Goal: Task Accomplishment & Management: Use online tool/utility

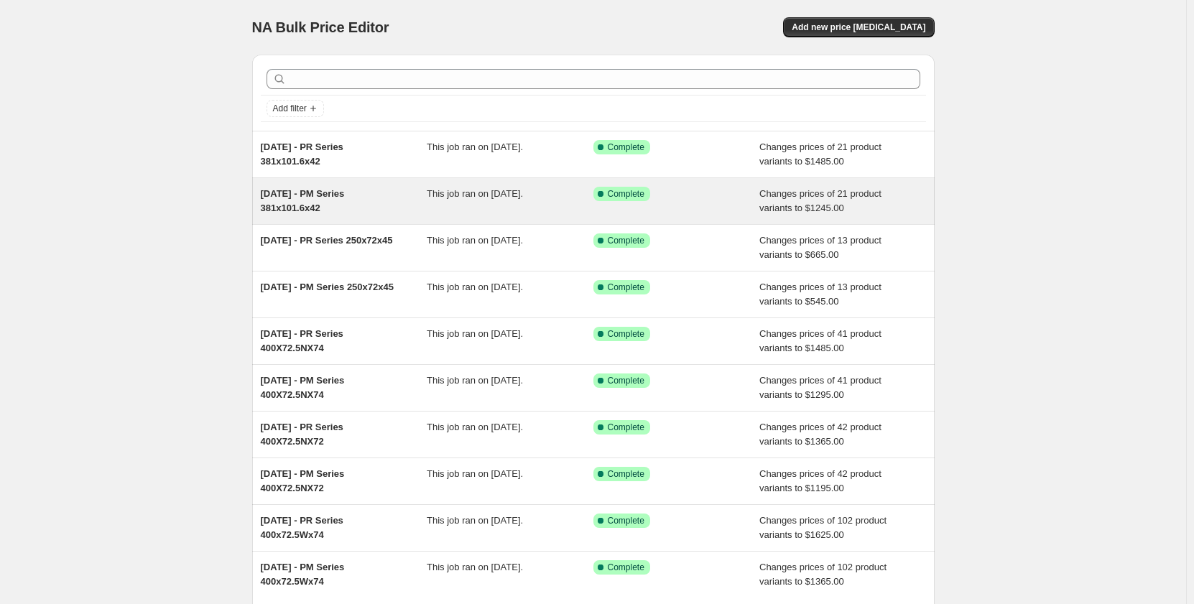
click at [410, 209] on div "[DATE] - PM Series 381x101.6x42" at bounding box center [344, 201] width 167 height 29
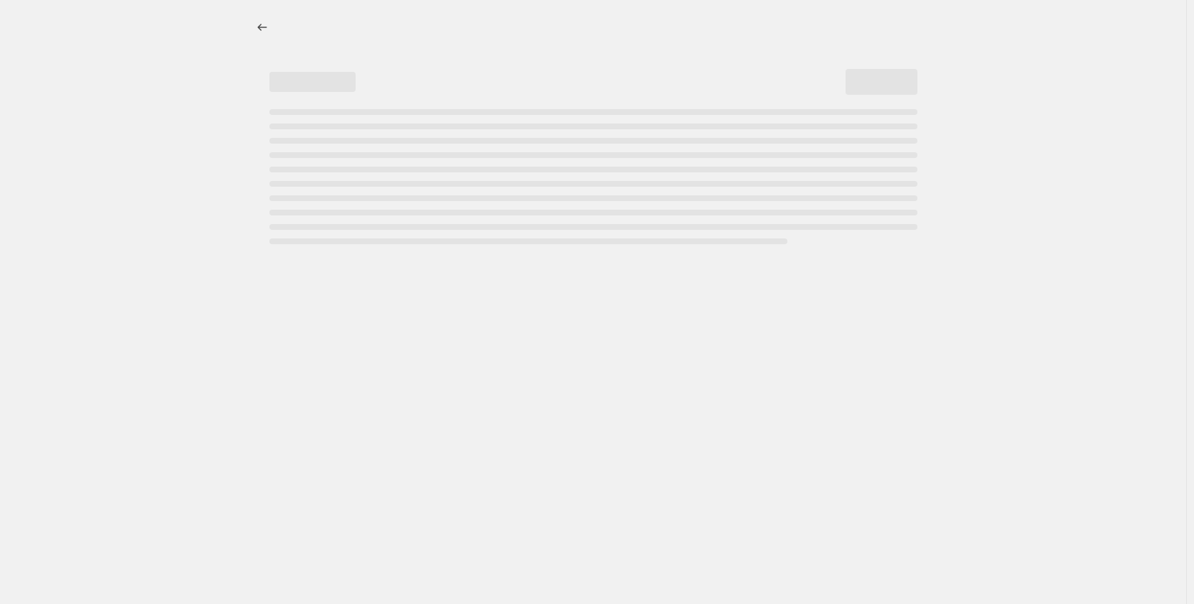
select select "pp"
select select "title"
select select "contains"
select select "title"
select select "contains"
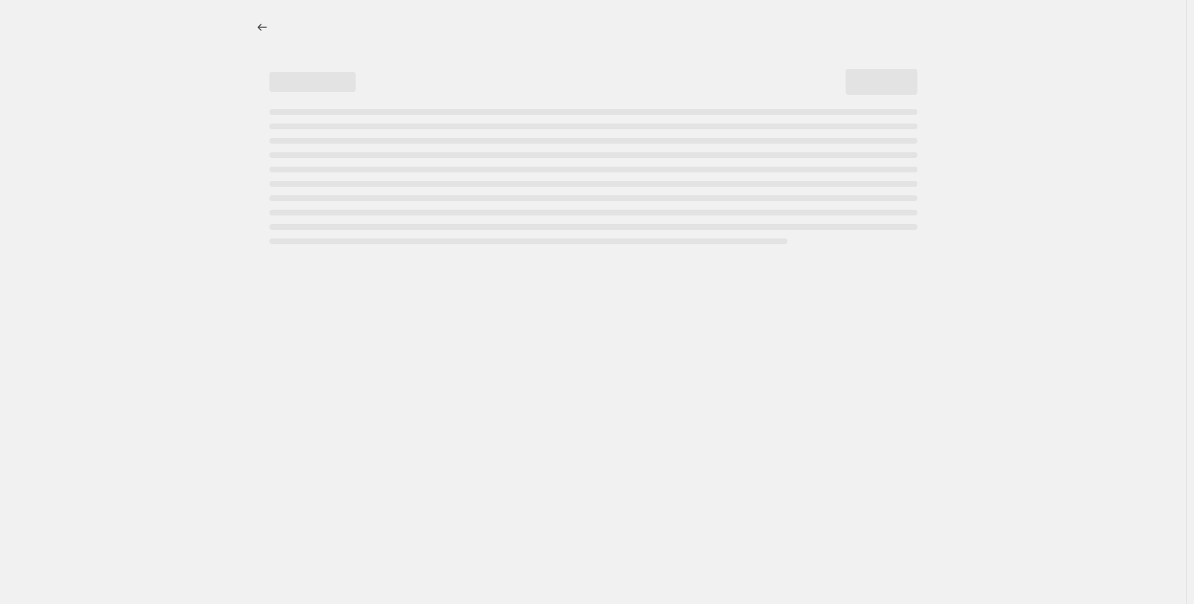
select select "tag"
select select "not_equal"
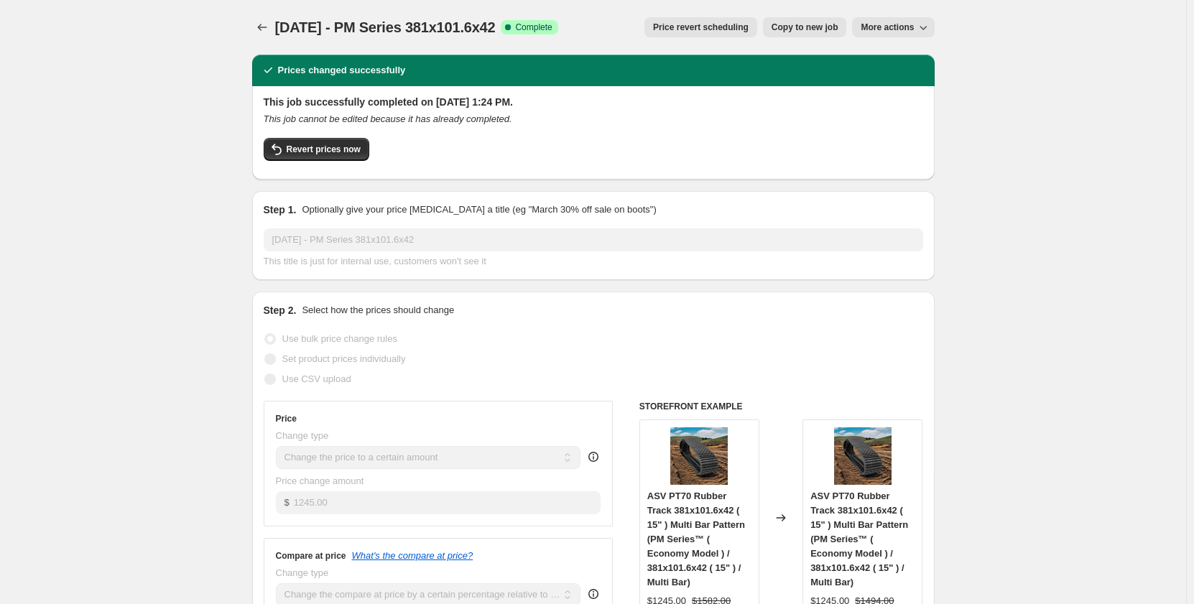
click at [800, 32] on span "Copy to new job" at bounding box center [805, 27] width 67 height 11
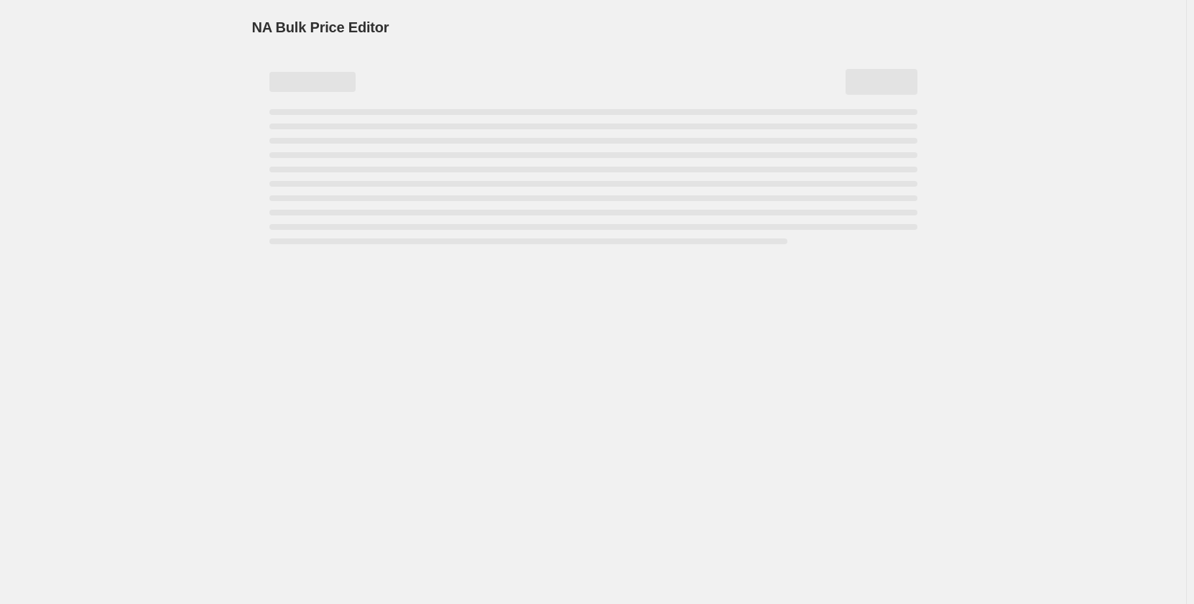
select select "pp"
select select "title"
select select "contains"
select select "title"
select select "contains"
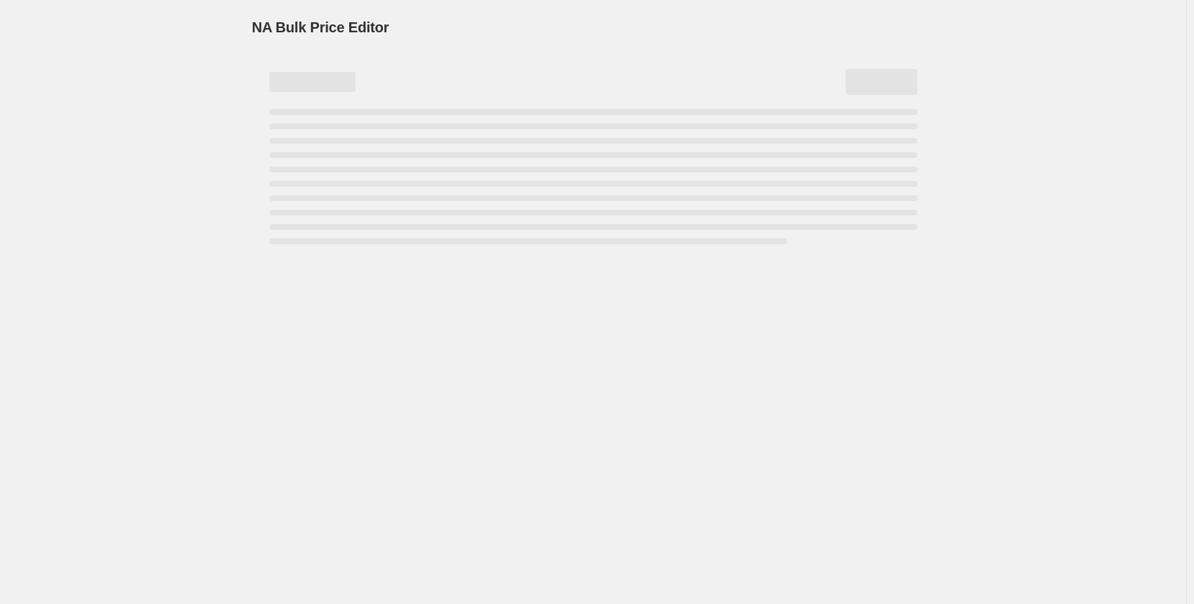
select select "tag"
select select "not_equal"
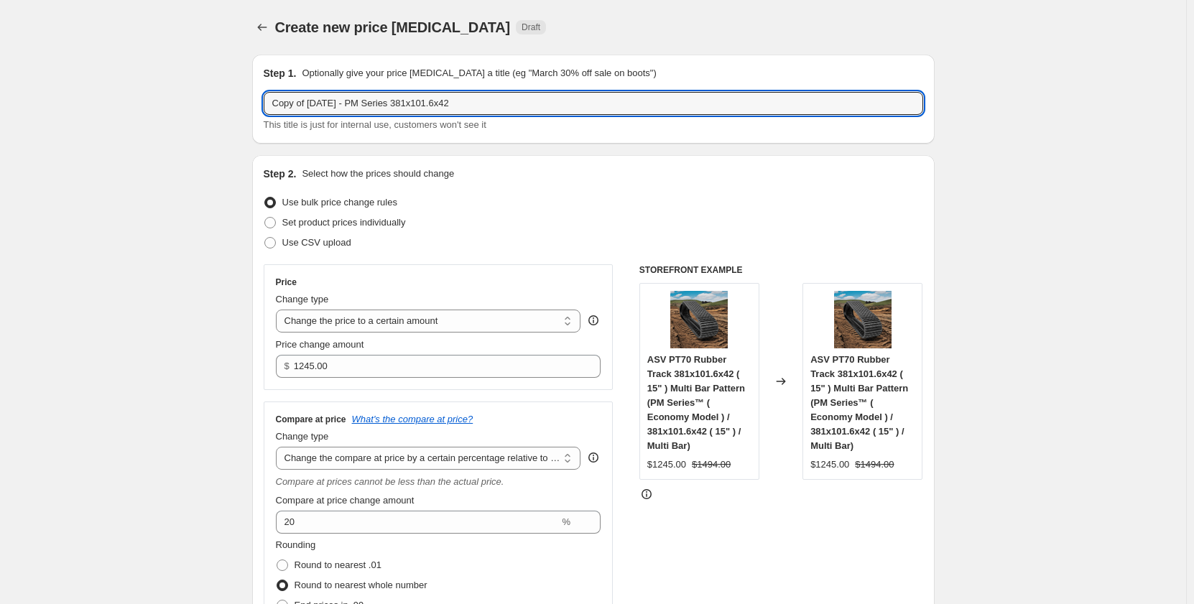
drag, startPoint x: 313, startPoint y: 106, endPoint x: 244, endPoint y: 115, distance: 68.9
drag, startPoint x: 375, startPoint y: 106, endPoint x: 439, endPoint y: 109, distance: 64.0
click at [439, 109] on input "[DATE] - PM Series 381x101.6x42" at bounding box center [594, 103] width 660 height 23
paste input "450x81.5x76"
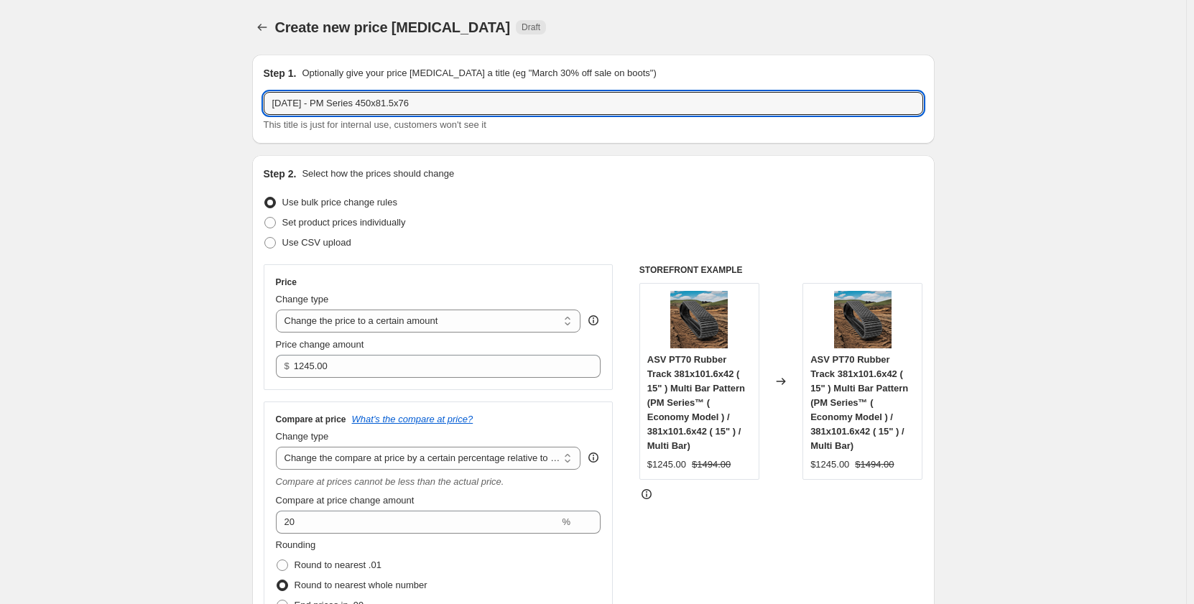
type input "[DATE] - PM Series 450x81.5x76"
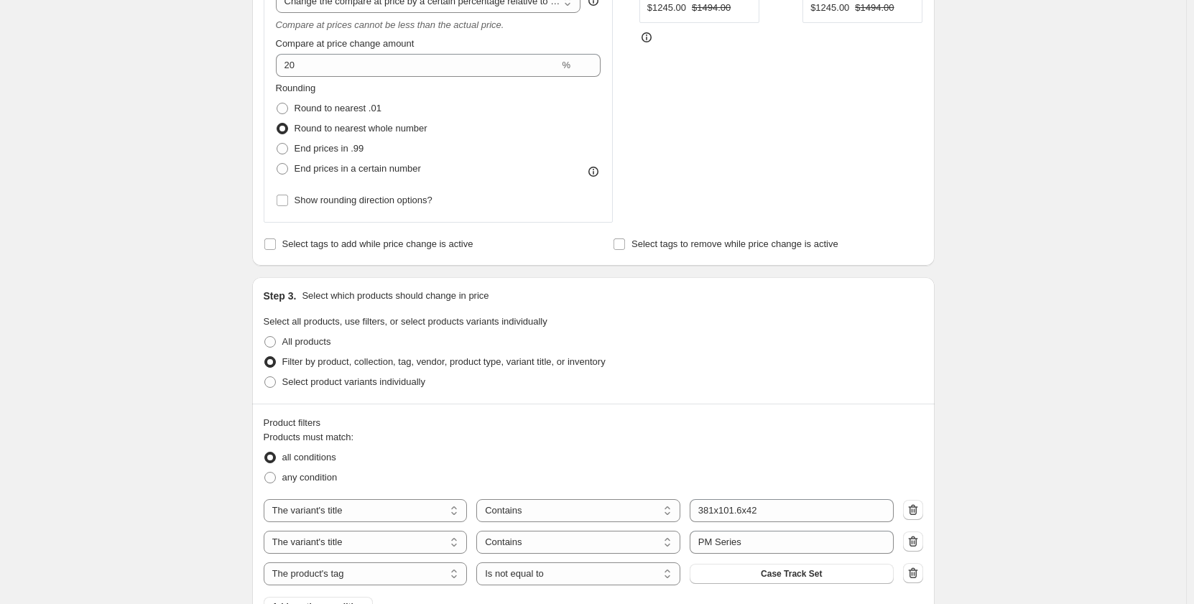
scroll to position [527, 0]
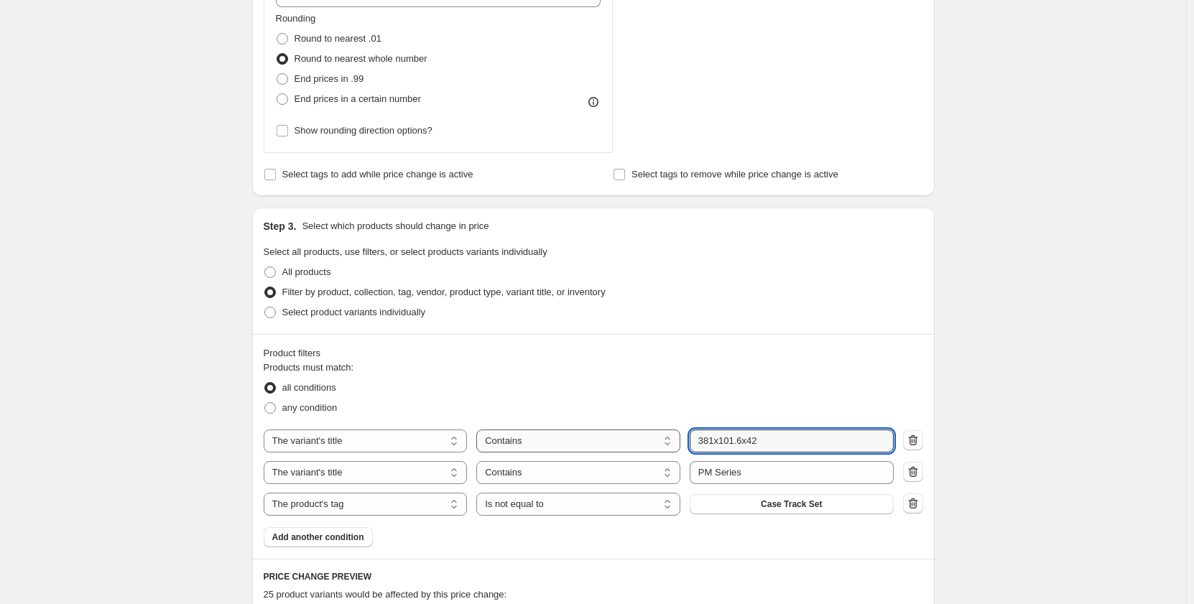
drag, startPoint x: 804, startPoint y: 435, endPoint x: 679, endPoint y: 437, distance: 125.1
click at [681, 438] on div "The product The product's collection The product's tag The product's vendor The…" at bounding box center [579, 441] width 630 height 23
paste input "450x81.5x76"
type input "450x81.5x76"
click at [710, 373] on fieldset "Products must match: all conditions any condition" at bounding box center [594, 389] width 660 height 57
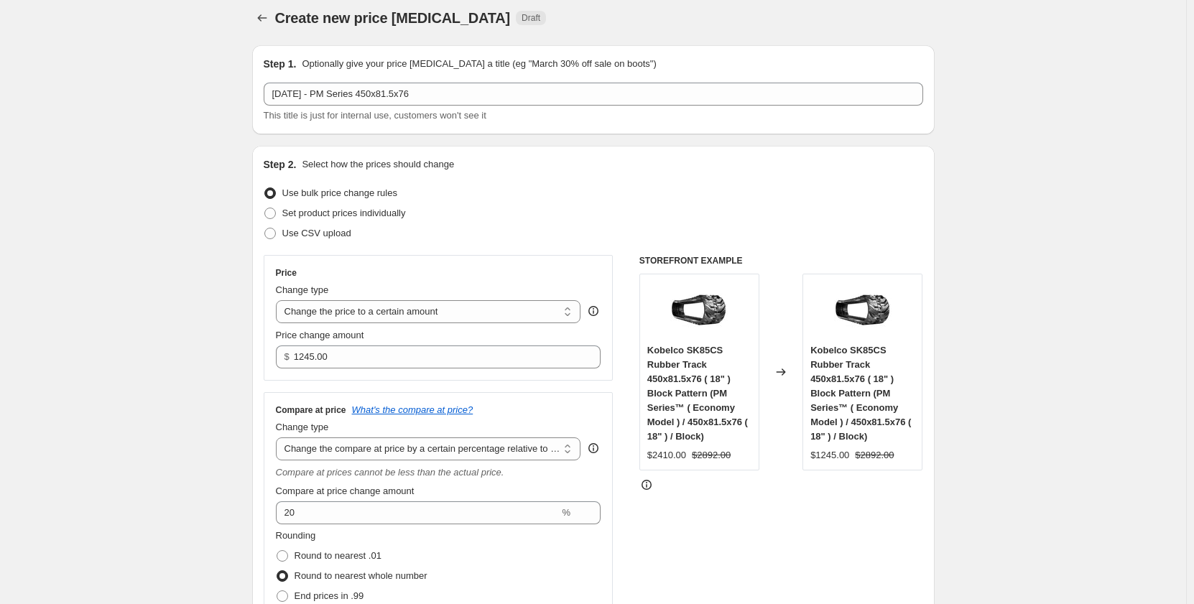
scroll to position [0, 0]
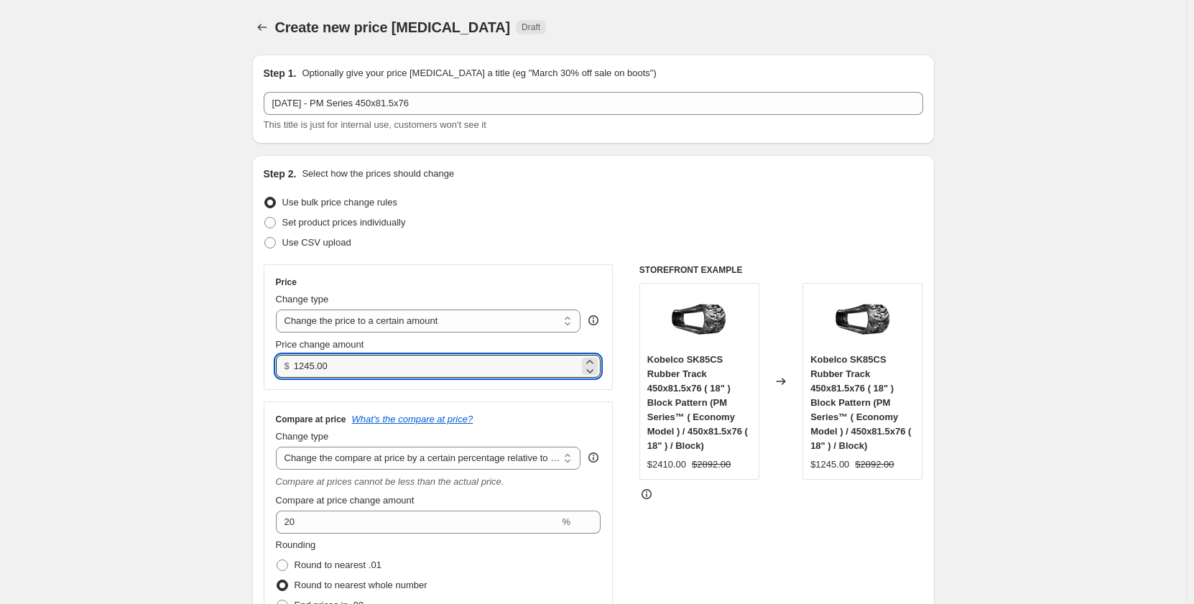
drag, startPoint x: 321, startPoint y: 369, endPoint x: 250, endPoint y: 378, distance: 71.0
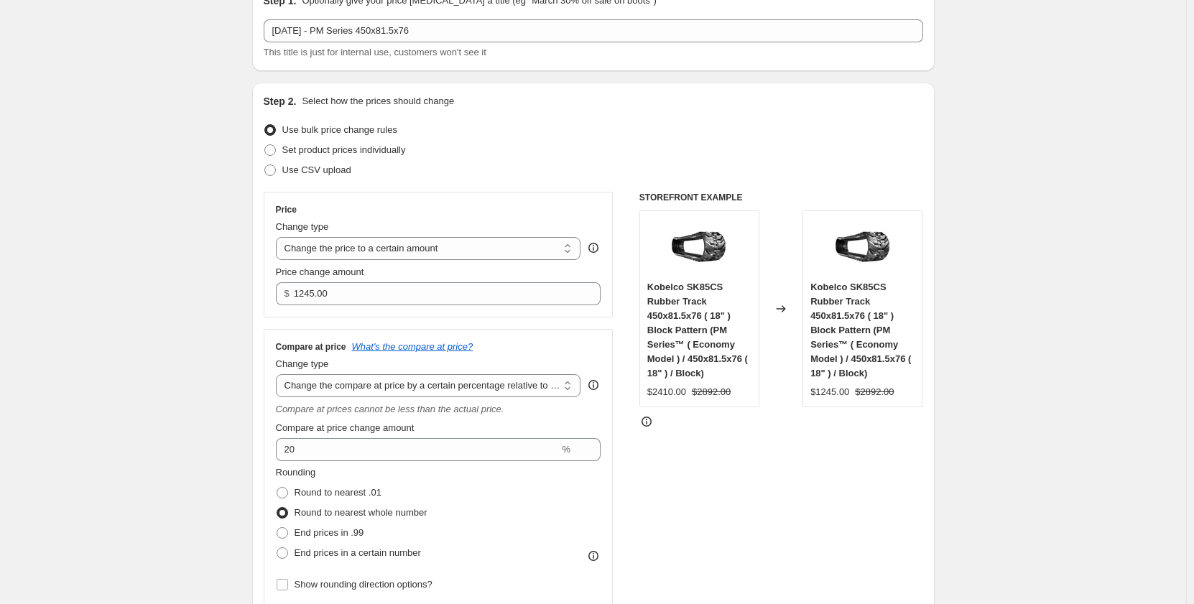
scroll to position [72, 0]
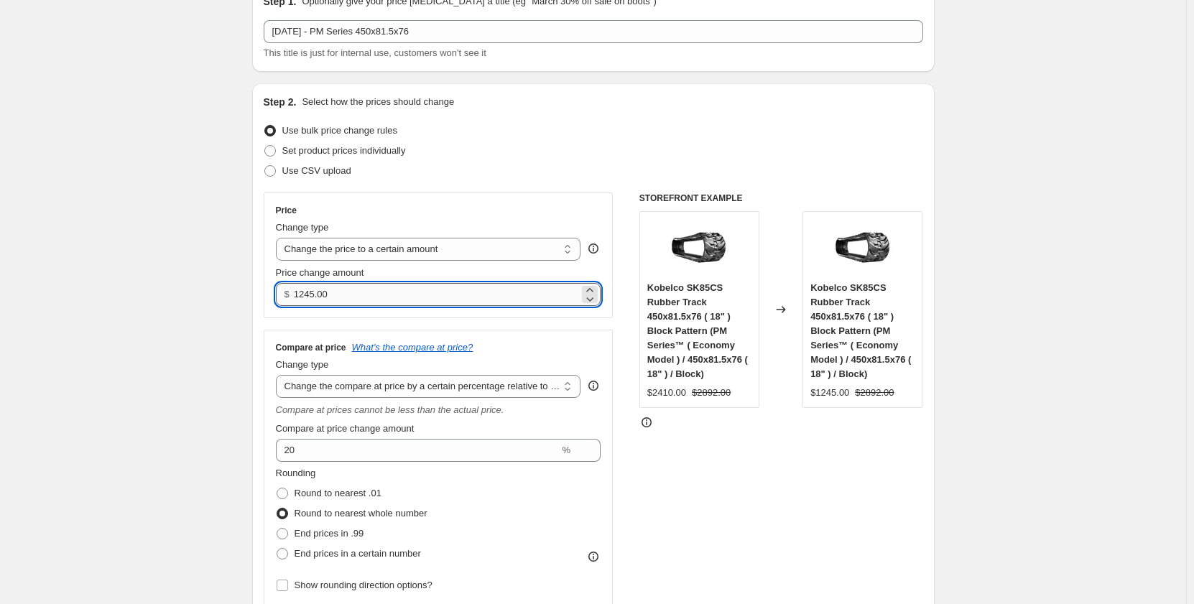
click at [350, 304] on input "1245.00" at bounding box center [436, 294] width 285 height 23
click at [303, 297] on input "1995.00" at bounding box center [436, 294] width 285 height 23
click at [298, 294] on input "1195.00" at bounding box center [436, 294] width 285 height 23
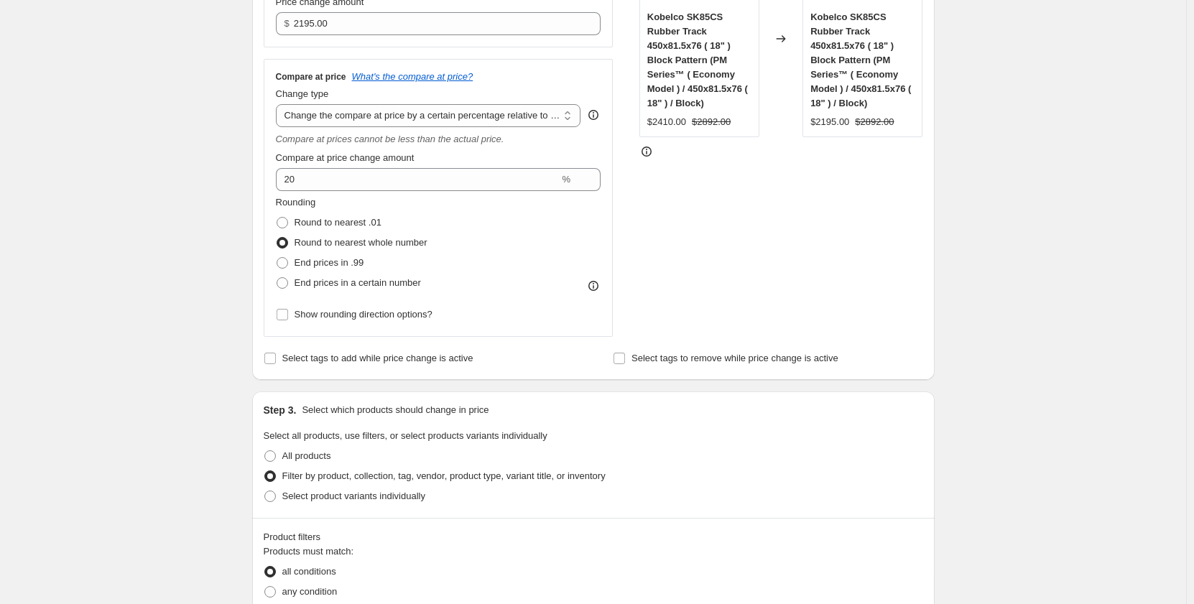
scroll to position [239, 0]
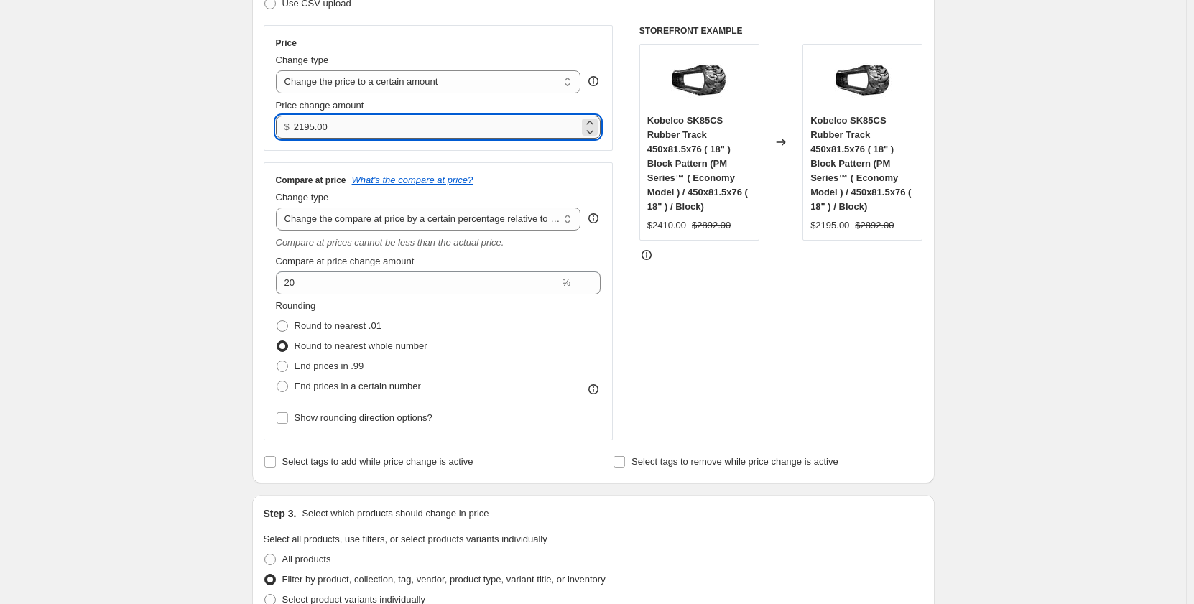
click at [303, 132] on input "2195.00" at bounding box center [436, 127] width 285 height 23
click at [306, 124] on input "2095.00" at bounding box center [436, 127] width 285 height 23
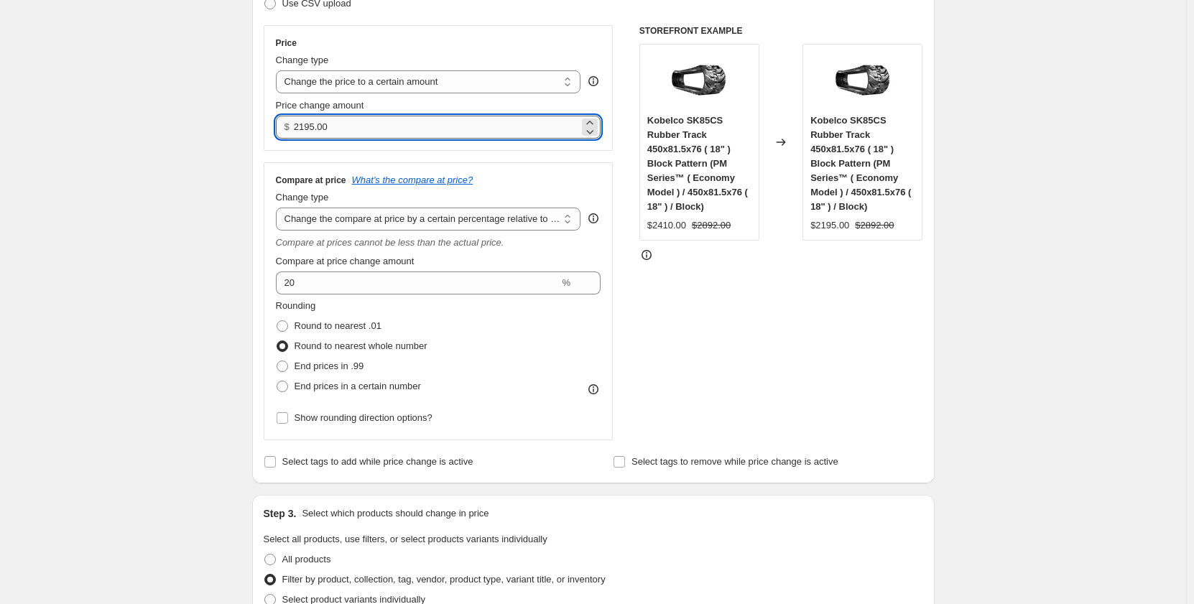
drag, startPoint x: 316, startPoint y: 129, endPoint x: 309, endPoint y: 131, distance: 7.5
click at [309, 131] on input "2195.00" at bounding box center [436, 127] width 285 height 23
type input "2165.00"
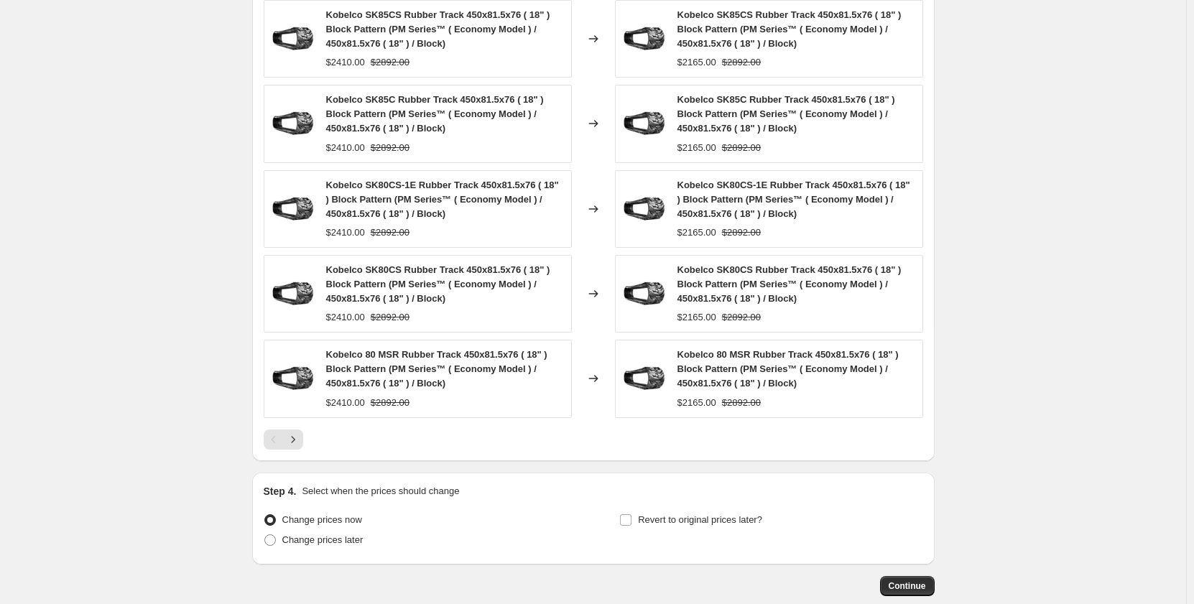
scroll to position [1150, 0]
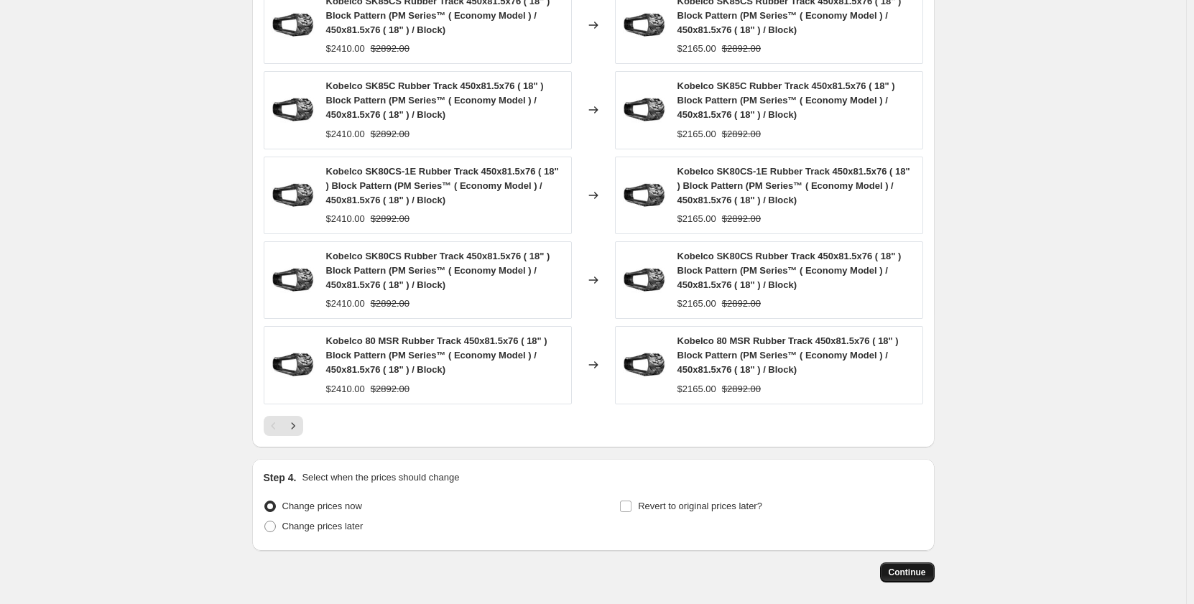
click at [895, 573] on span "Continue" at bounding box center [907, 572] width 37 height 11
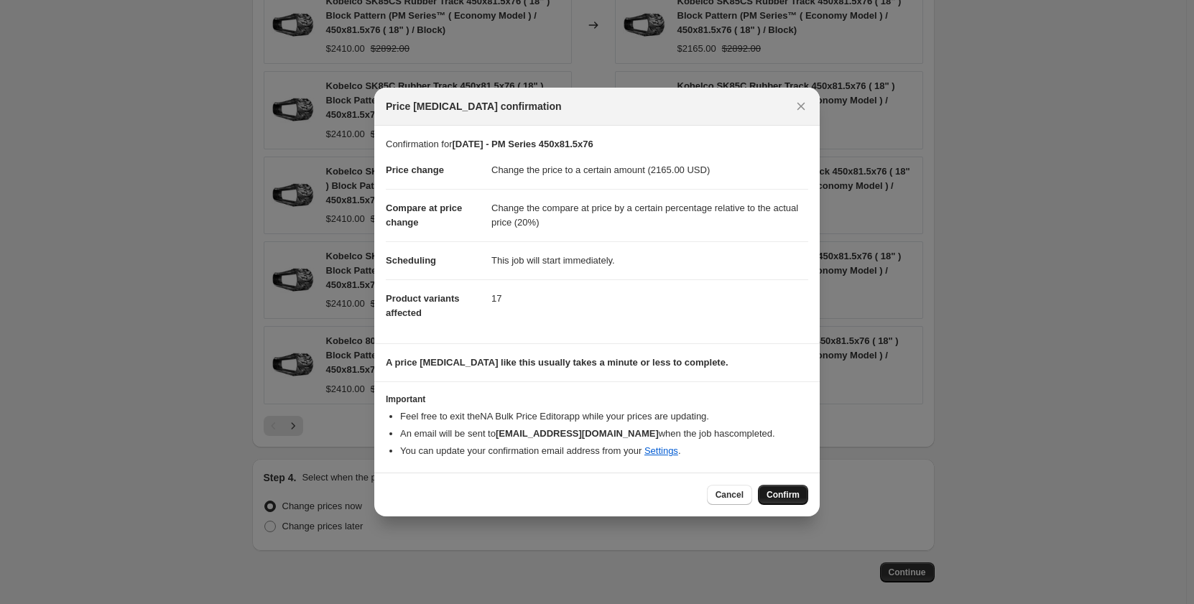
click at [780, 497] on span "Confirm" at bounding box center [783, 494] width 33 height 11
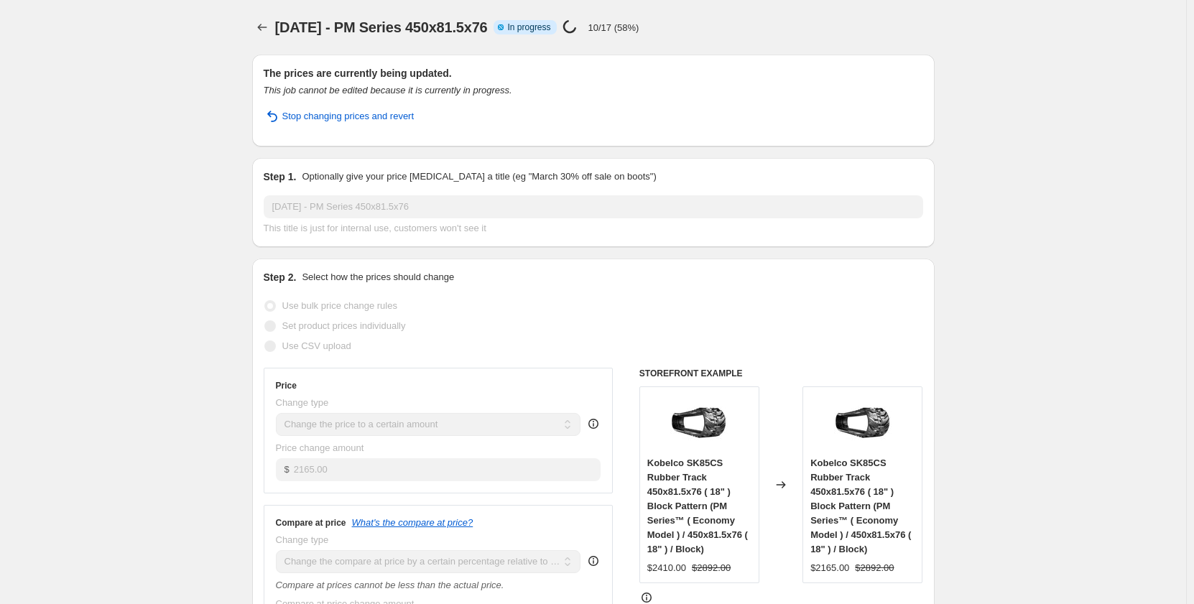
select select "pp"
select select "title"
select select "contains"
select select "title"
select select "contains"
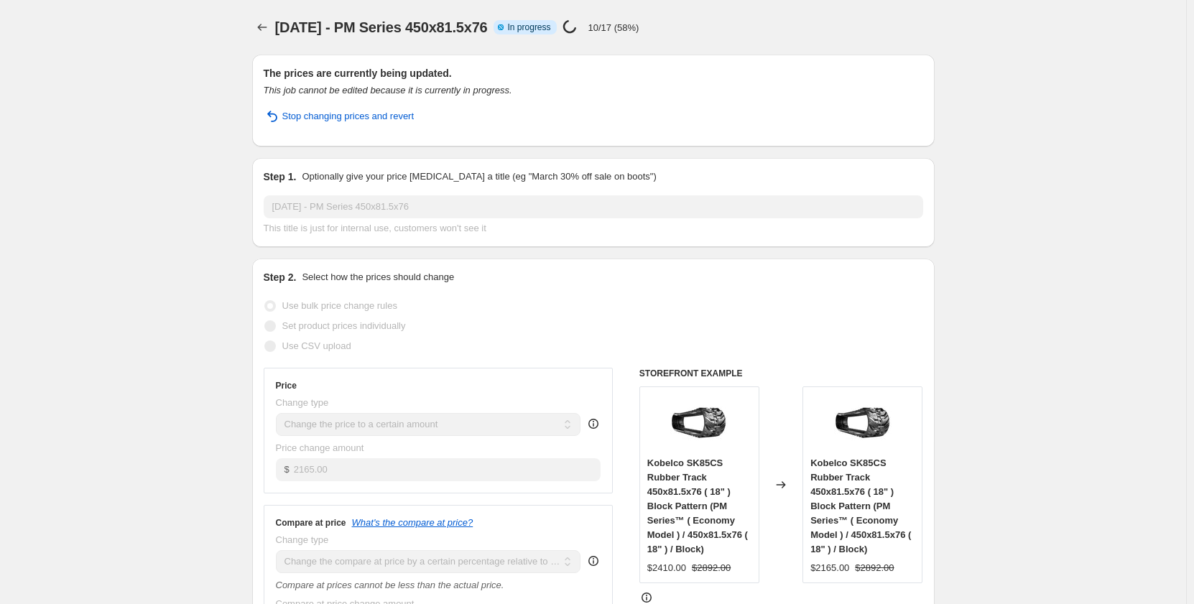
select select "tag"
select select "not_equal"
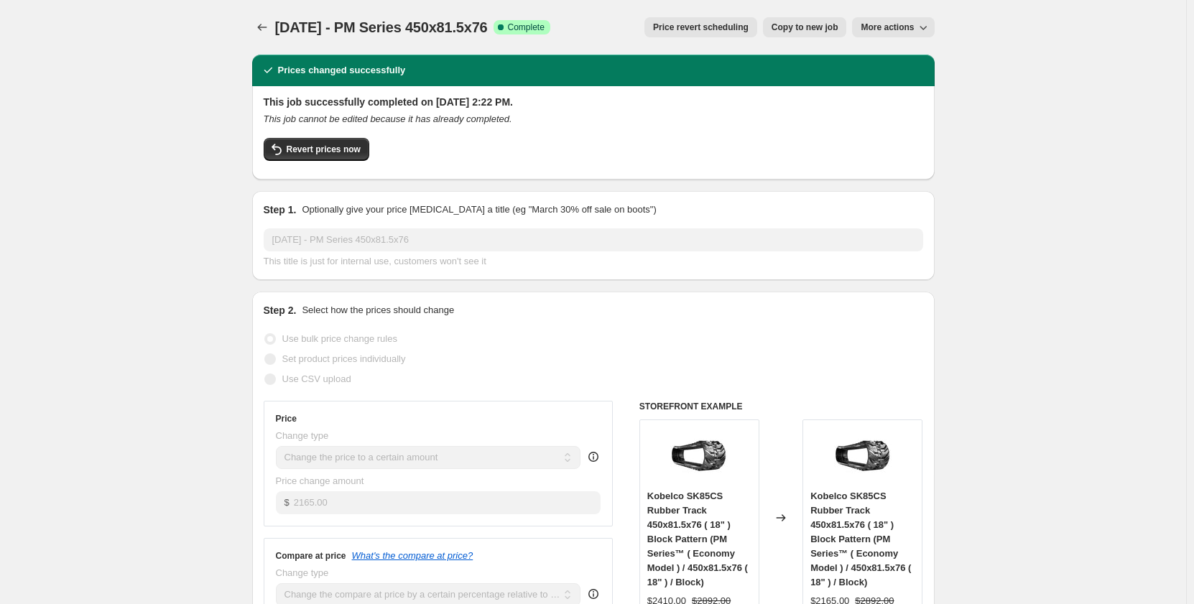
click at [788, 26] on span "Copy to new job" at bounding box center [805, 27] width 67 height 11
select select "pp"
select select "title"
select select "contains"
select select "title"
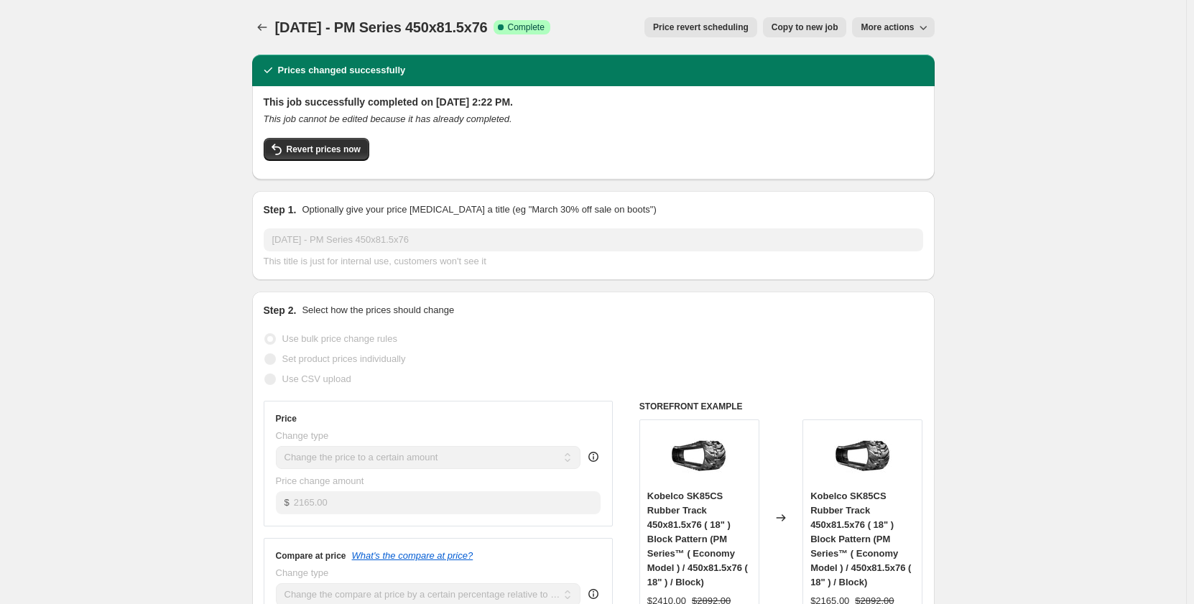
select select "contains"
select select "tag"
select select "not_equal"
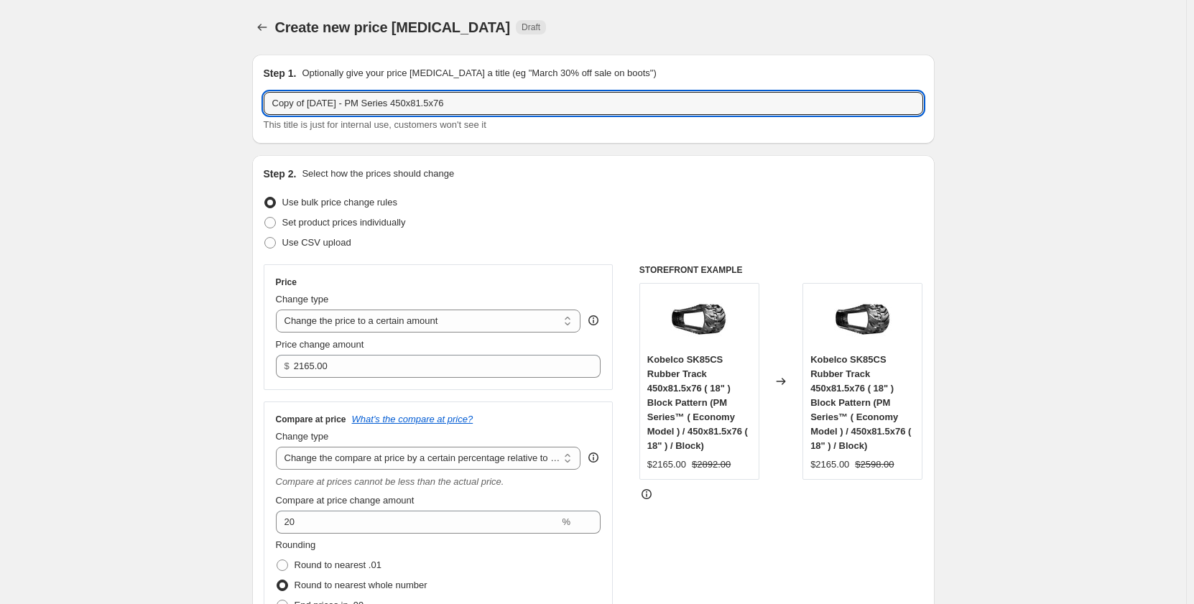
drag, startPoint x: 313, startPoint y: 103, endPoint x: 236, endPoint y: 108, distance: 77.0
click at [335, 103] on input "[DATE] - PM Series 450x81.5x76" at bounding box center [594, 103] width 660 height 23
type input "[DATE] - PR Series 450x81.5x76"
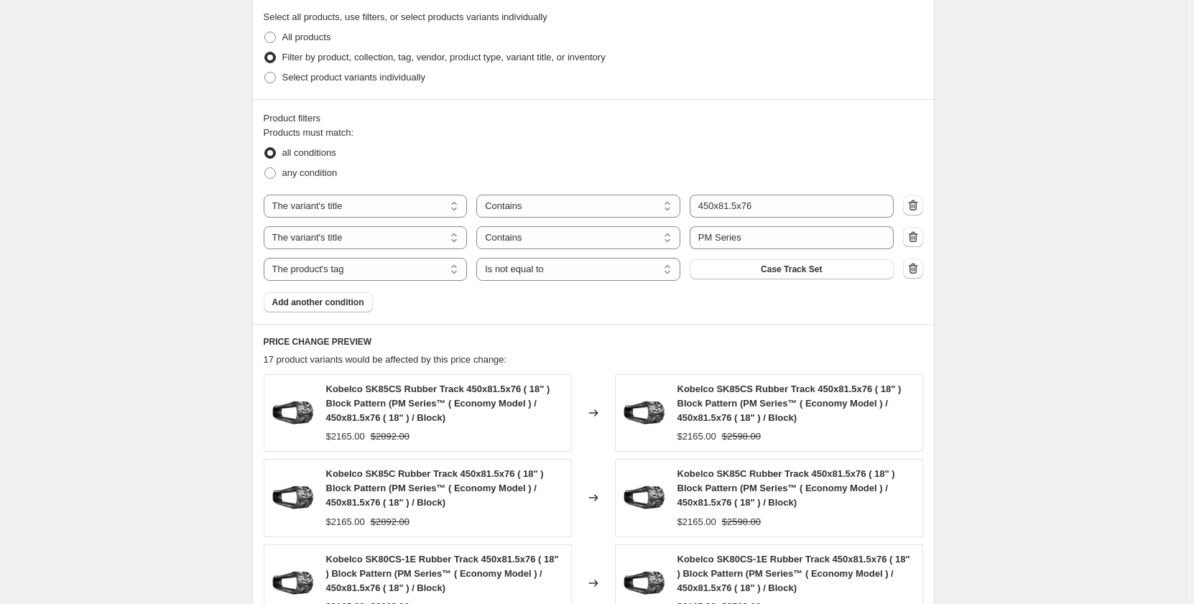
scroll to position [767, 0]
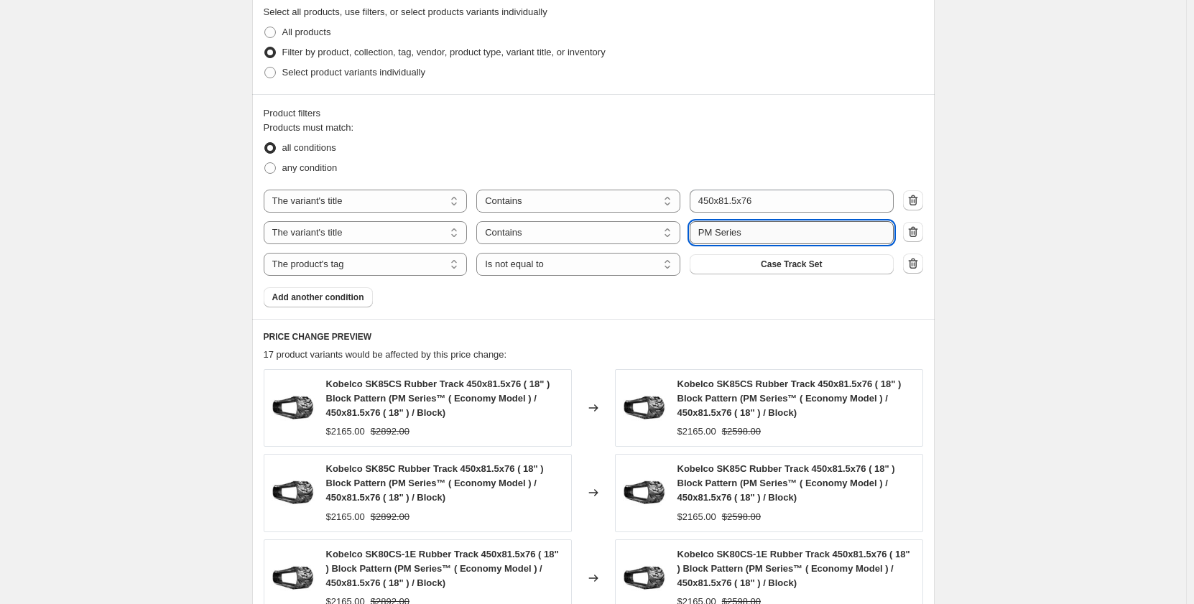
click at [708, 232] on input "PM Series" at bounding box center [792, 232] width 204 height 23
type input "PR Series"
click at [137, 321] on div "Create new price [MEDICAL_DATA]. This page is ready Create new price [MEDICAL_D…" at bounding box center [593, 143] width 1187 height 1820
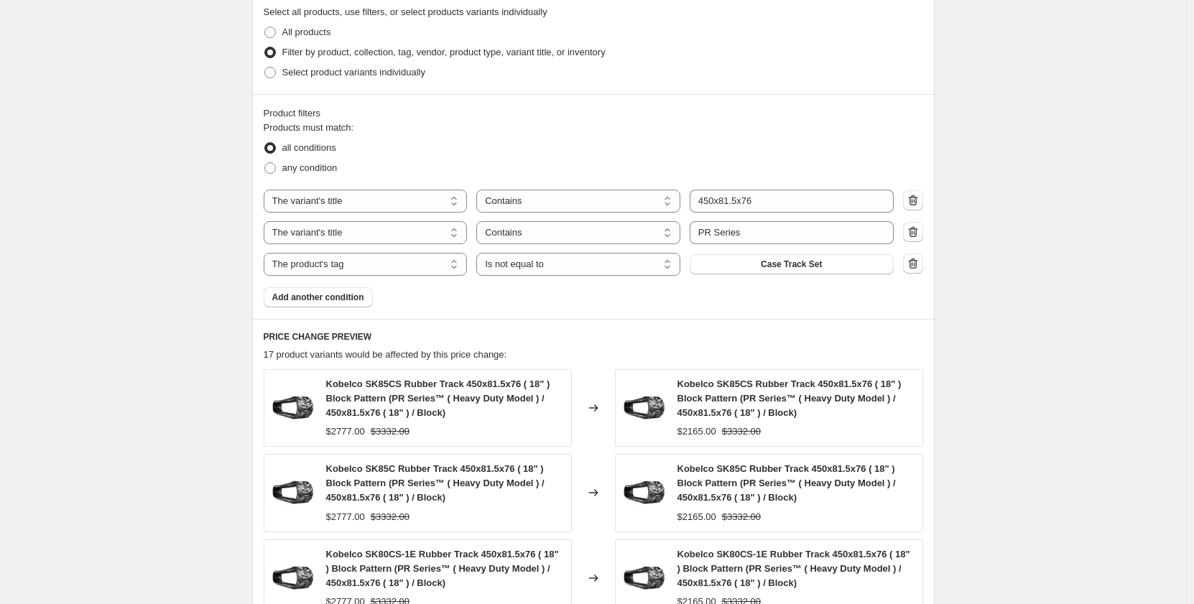
click at [210, 320] on div "Create new price [MEDICAL_DATA]. This page is ready Create new price [MEDICAL_D…" at bounding box center [593, 143] width 1187 height 1820
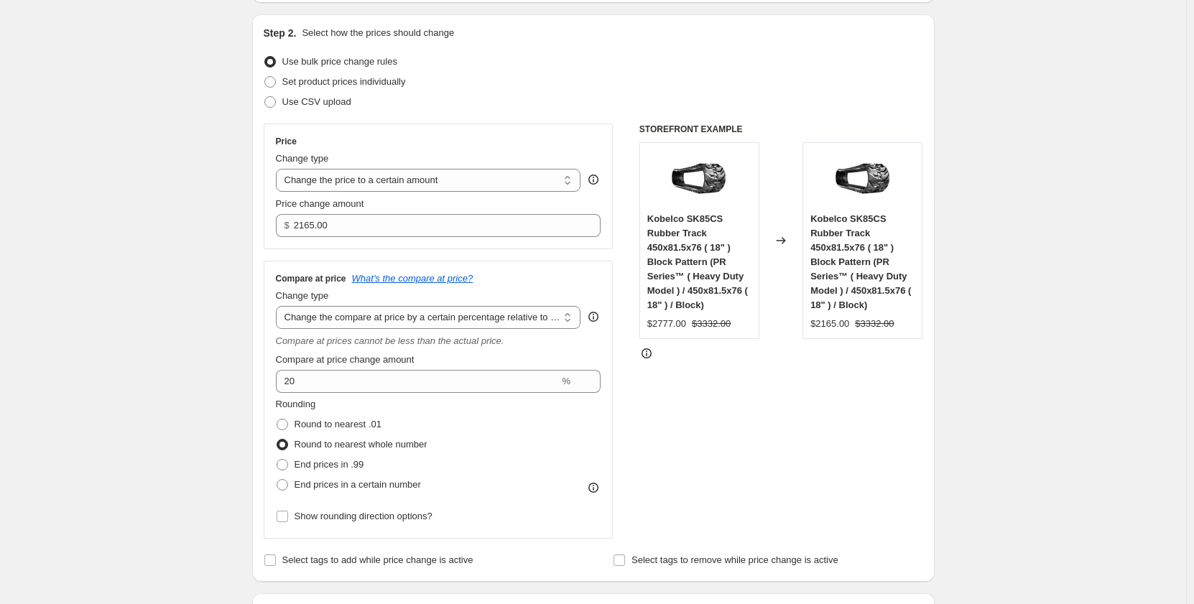
scroll to position [96, 0]
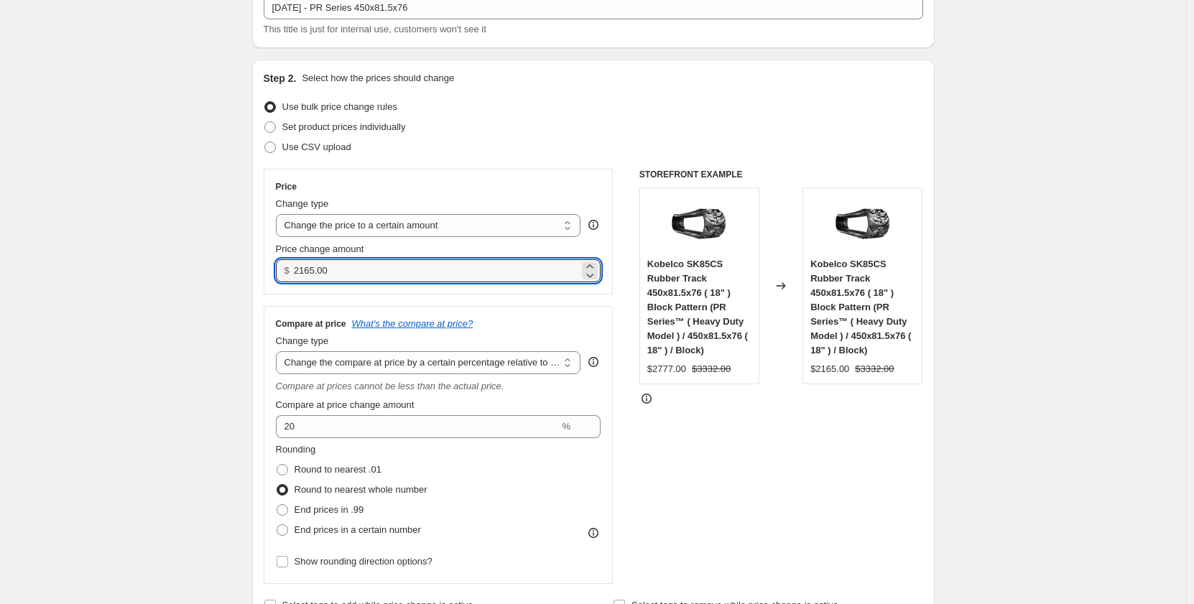
drag, startPoint x: 334, startPoint y: 272, endPoint x: 285, endPoint y: 273, distance: 48.9
click at [285, 273] on div "$ 2165.00" at bounding box center [439, 270] width 326 height 23
click at [313, 270] on input "2365" at bounding box center [436, 270] width 285 height 23
type input "2385.00"
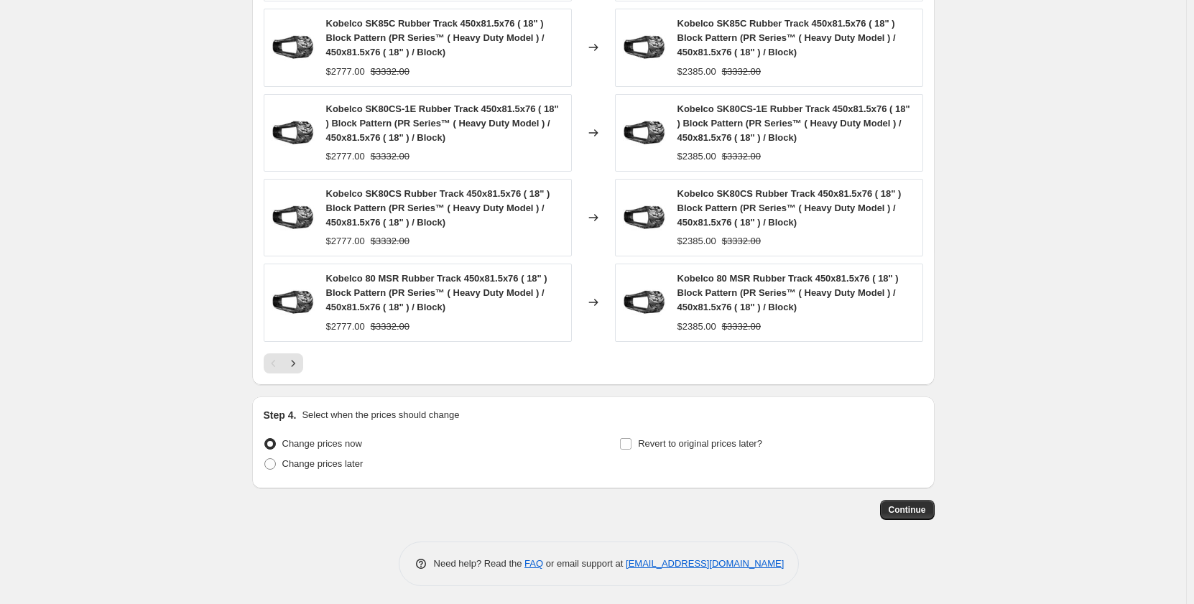
scroll to position [1216, 0]
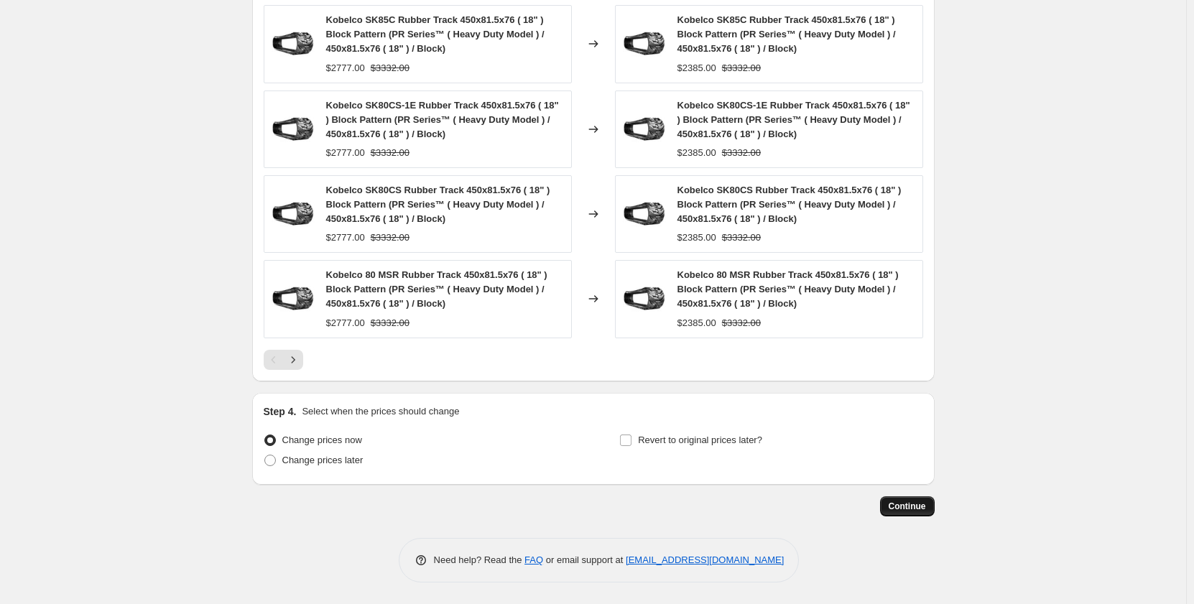
click at [903, 511] on span "Continue" at bounding box center [907, 506] width 37 height 11
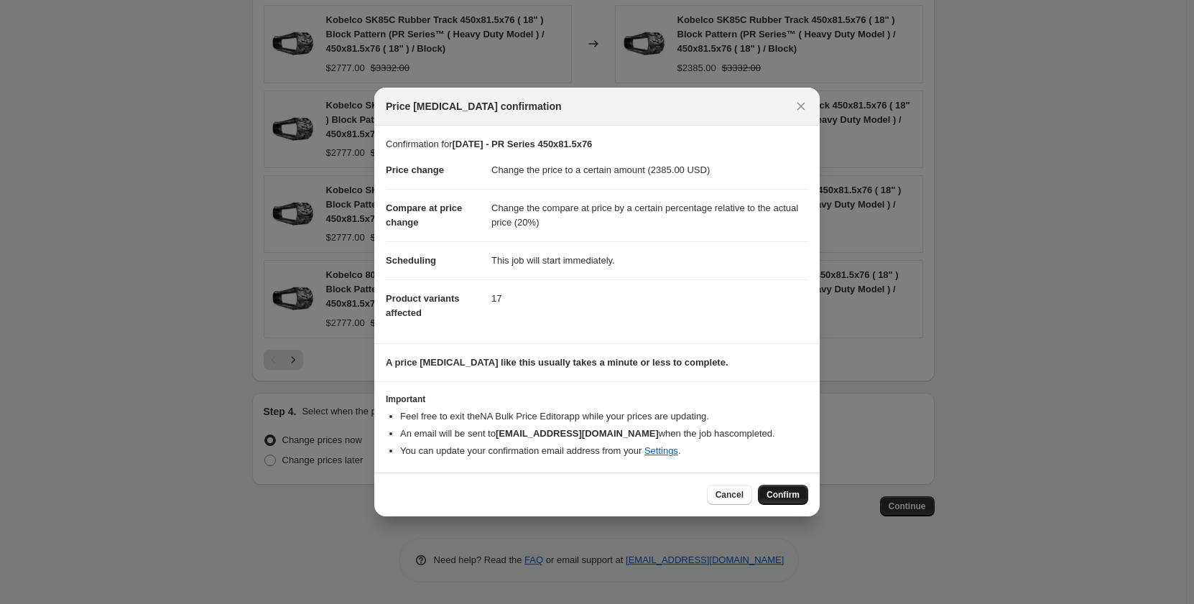
click at [784, 497] on span "Confirm" at bounding box center [783, 494] width 33 height 11
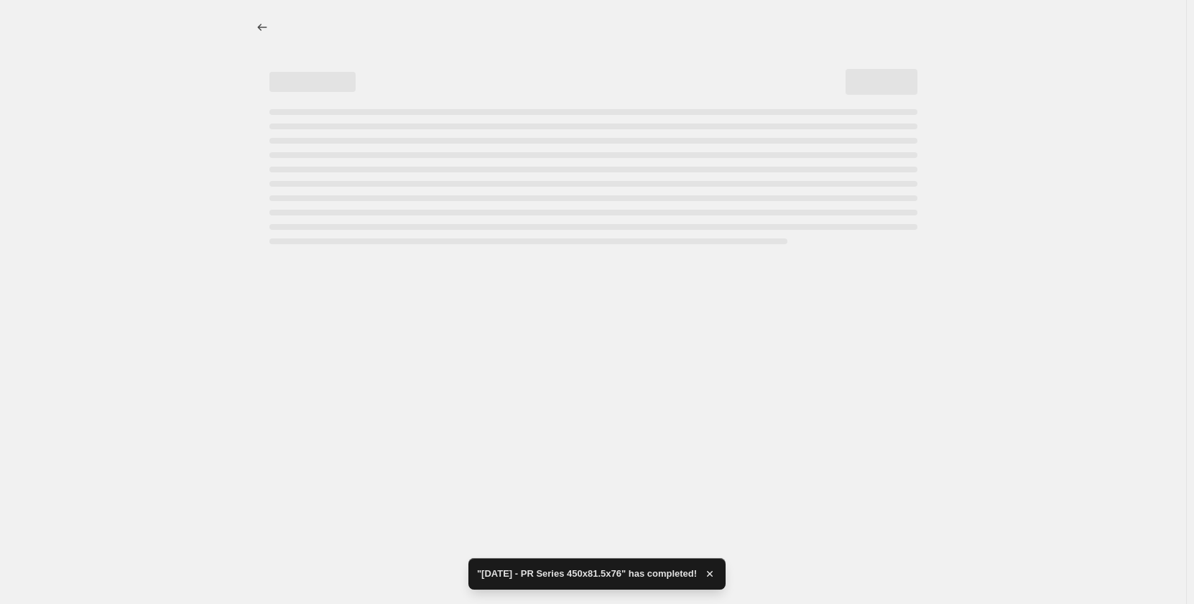
select select "pp"
select select "title"
select select "contains"
select select "title"
select select "contains"
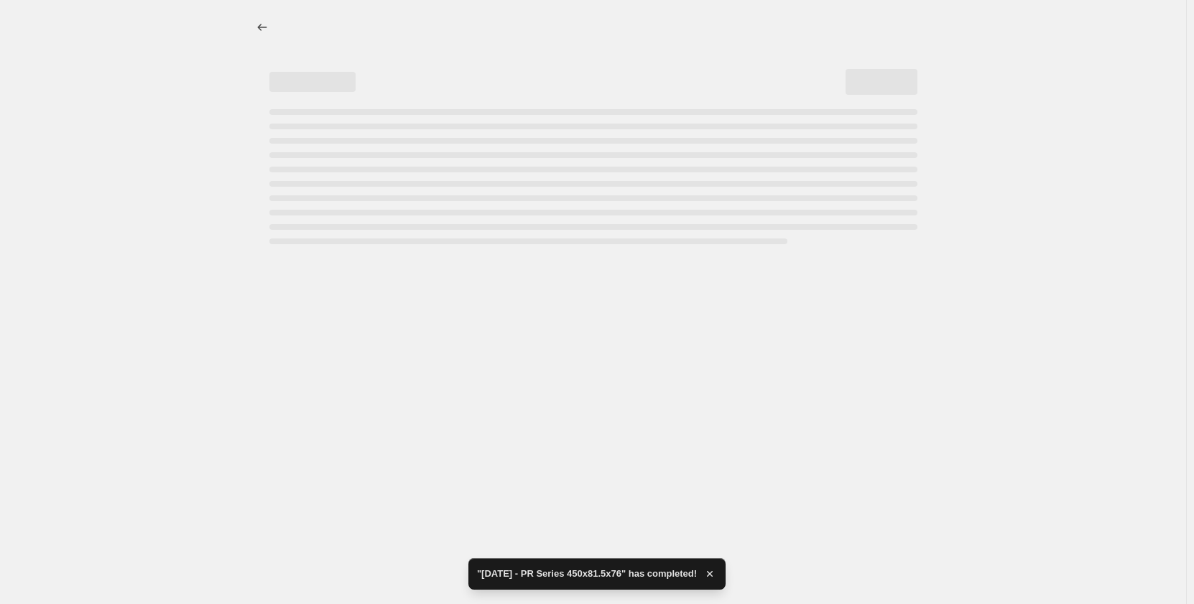
select select "tag"
select select "not_equal"
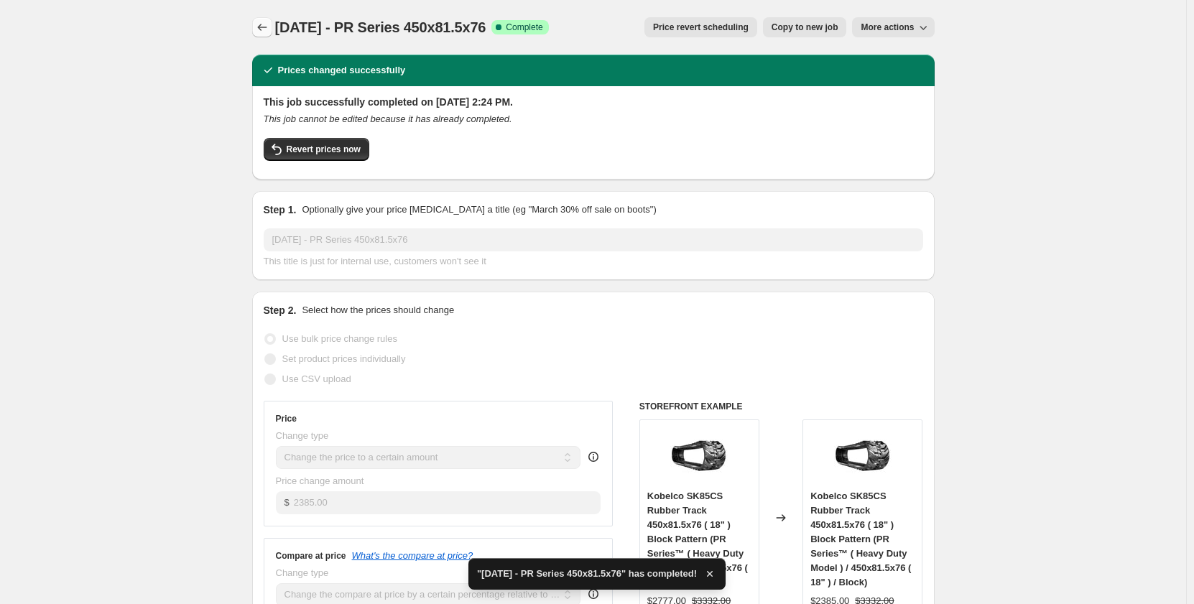
click at [264, 32] on icon "Price change jobs" at bounding box center [262, 27] width 14 height 14
